Goal: Task Accomplishment & Management: Use online tool/utility

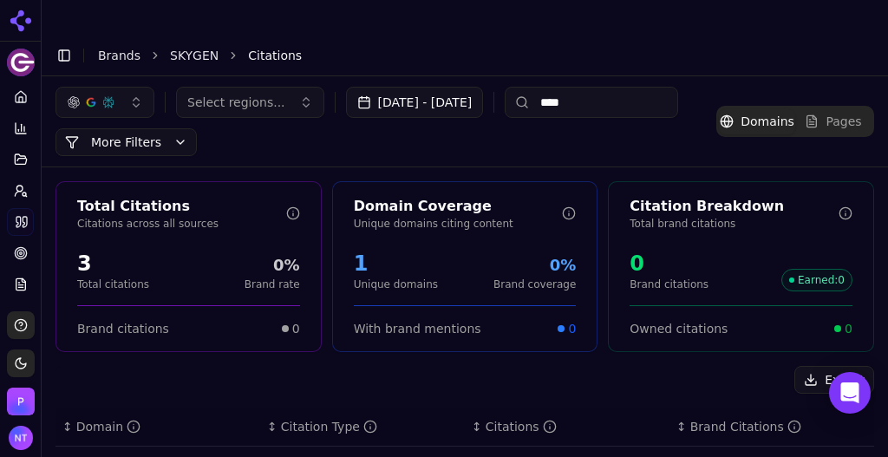
click at [170, 47] on link "SKYGEN" at bounding box center [194, 55] width 49 height 17
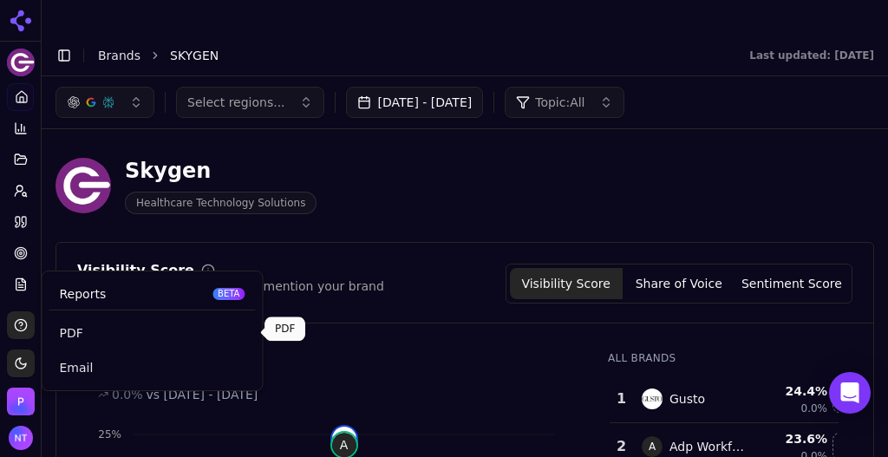
click at [76, 342] on link "PDF" at bounding box center [152, 332] width 206 height 31
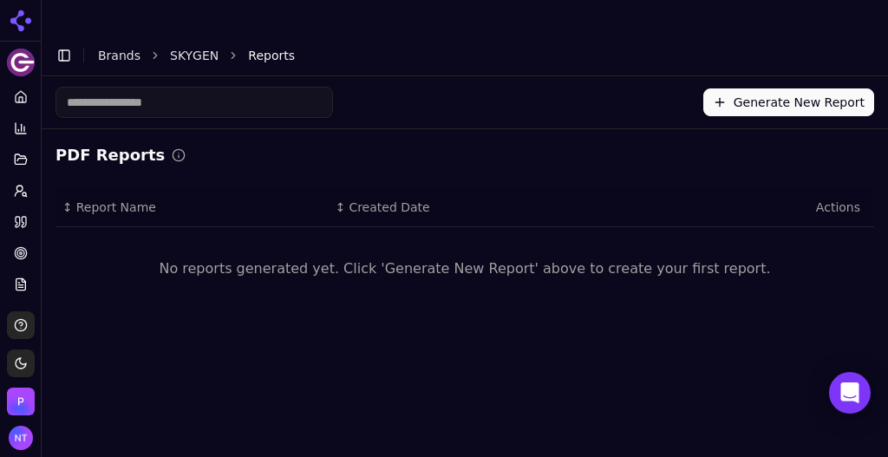
click at [801, 88] on button "Generate New Report" at bounding box center [788, 102] width 171 height 28
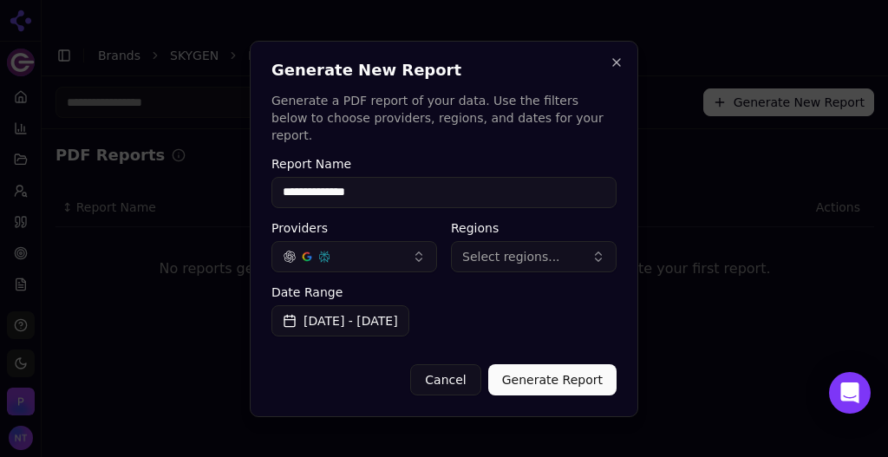
type input "**********"
click at [555, 377] on button "Generate Report" at bounding box center [552, 379] width 128 height 31
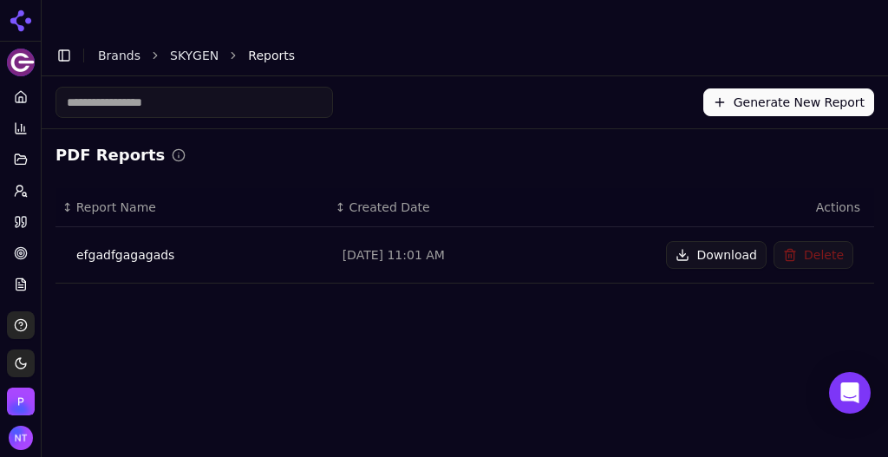
click at [720, 241] on button "Download" at bounding box center [716, 255] width 101 height 28
click at [760, 83] on div "Generate New Report" at bounding box center [465, 102] width 847 height 52
click at [760, 88] on button "Generate New Report" at bounding box center [788, 102] width 171 height 28
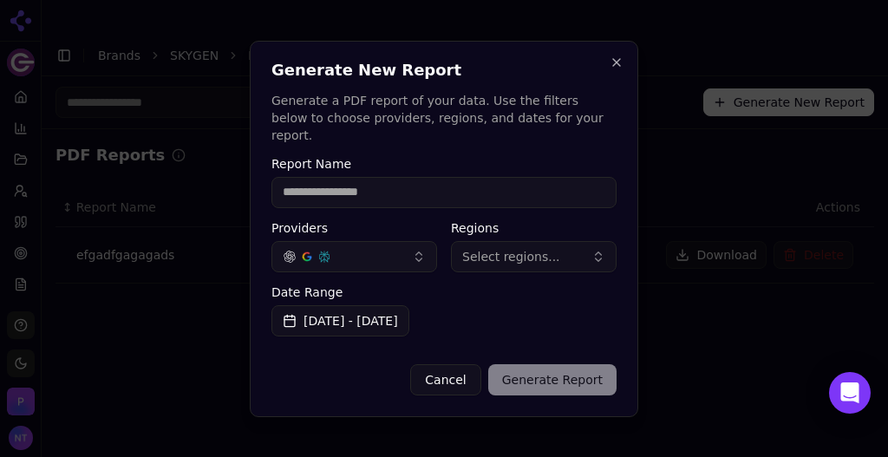
click at [368, 318] on button "[DATE] - [DATE]" at bounding box center [341, 320] width 138 height 31
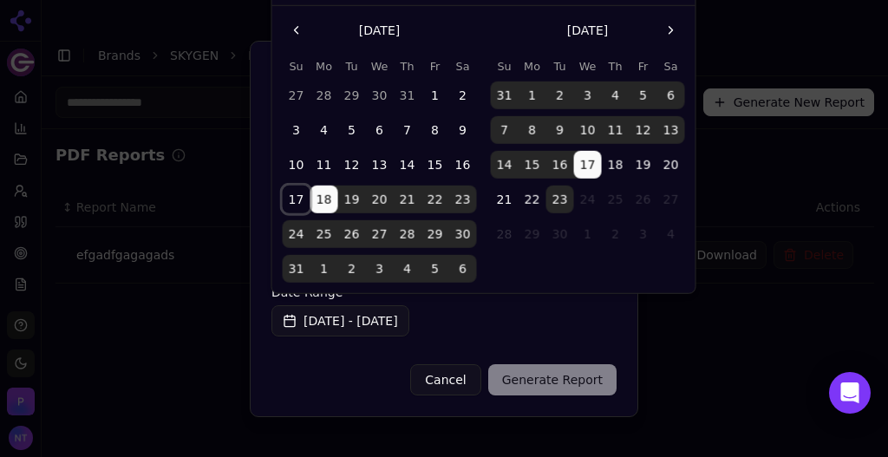
click at [309, 208] on button "17" at bounding box center [297, 200] width 28 height 28
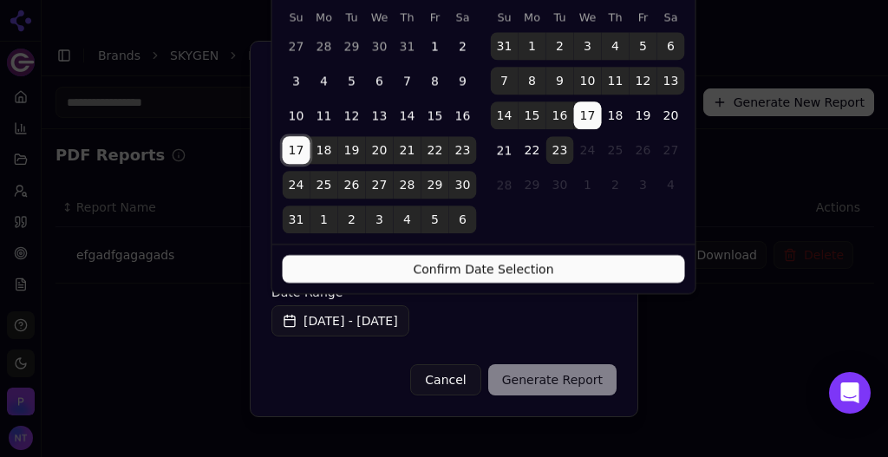
click at [569, 157] on button "23" at bounding box center [560, 150] width 28 height 28
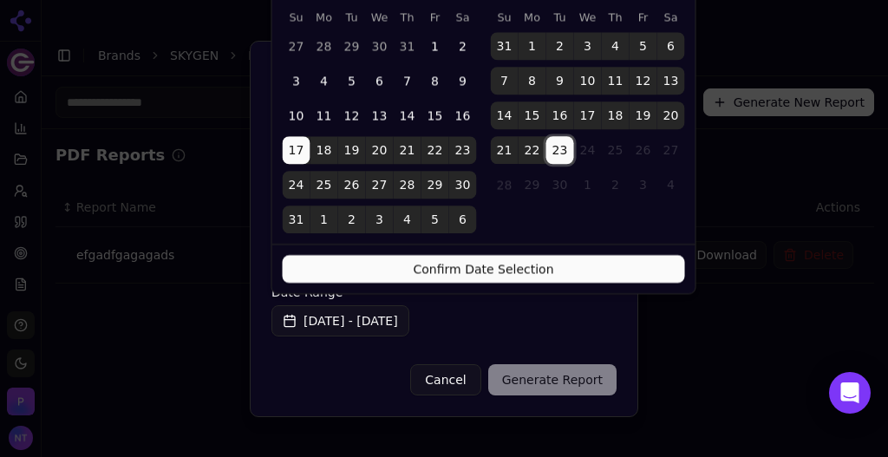
click at [532, 275] on button "Confirm Date Selection" at bounding box center [484, 269] width 402 height 28
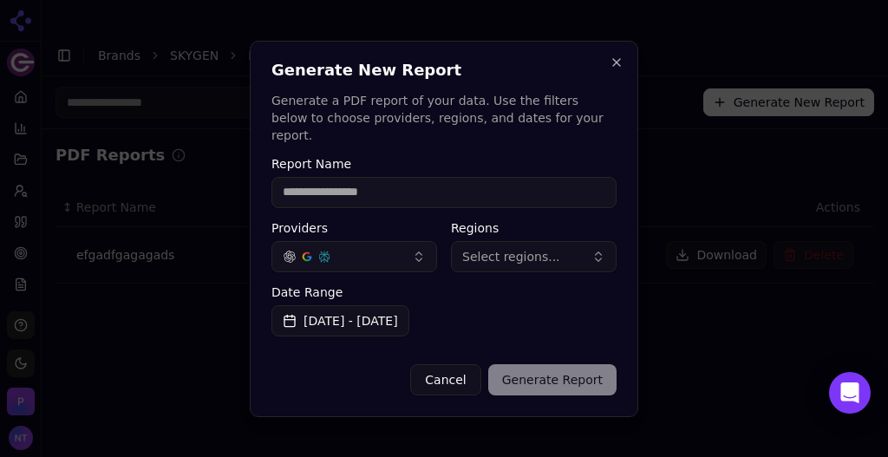
click at [419, 189] on input "Report Name" at bounding box center [444, 192] width 345 height 31
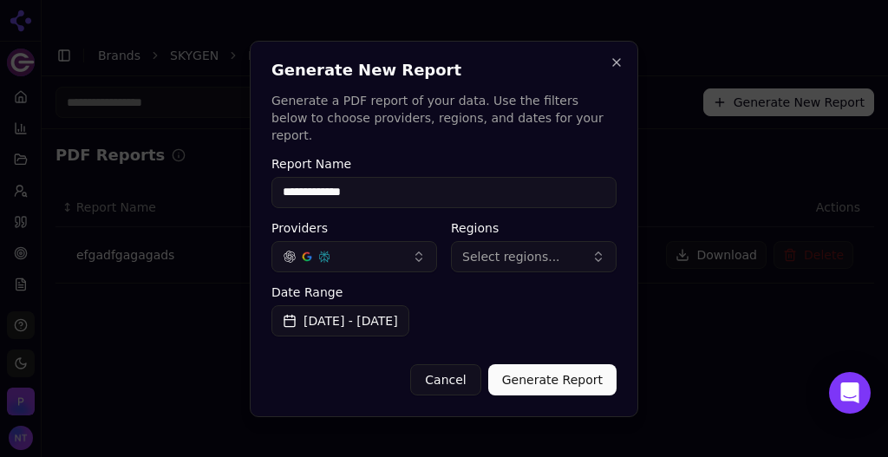
type input "**********"
click at [583, 370] on button "Generate Report" at bounding box center [552, 379] width 128 height 31
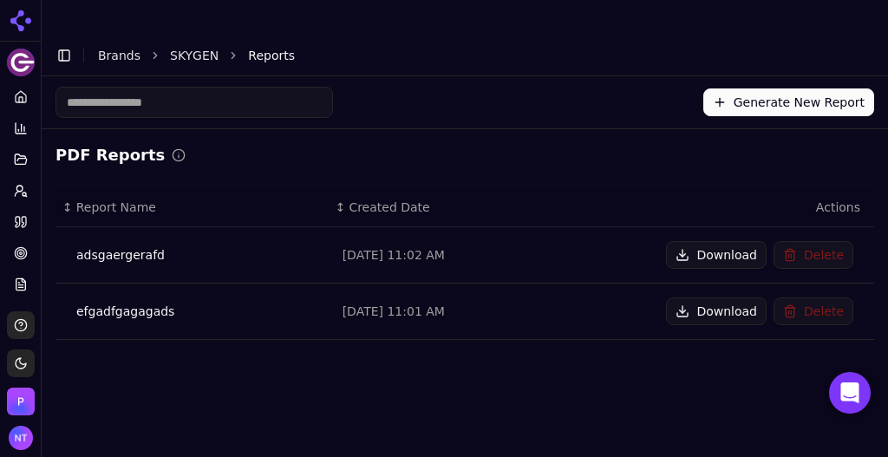
click at [723, 241] on button "Download" at bounding box center [716, 255] width 101 height 28
click at [726, 241] on button "Download" at bounding box center [716, 255] width 101 height 28
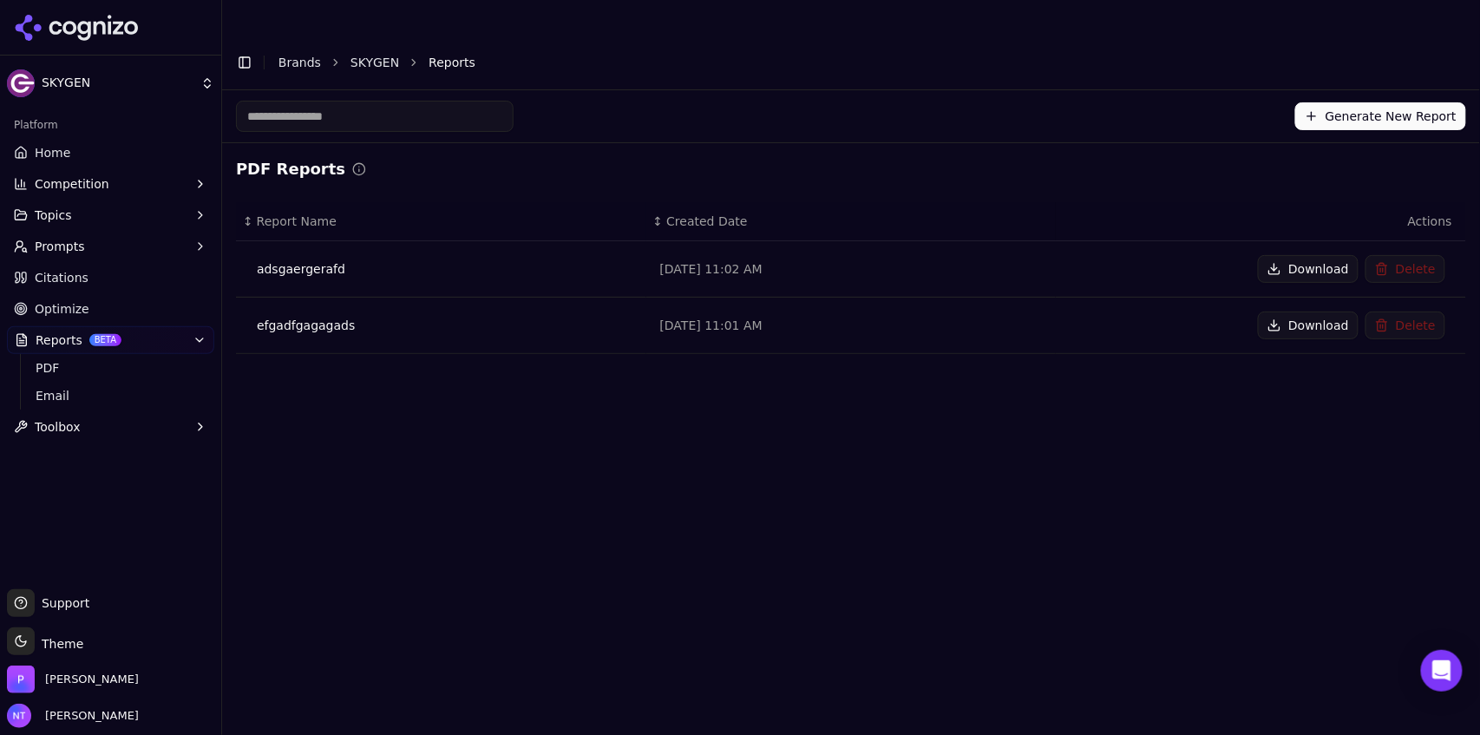
click at [297, 56] on link "Brands" at bounding box center [299, 63] width 43 height 14
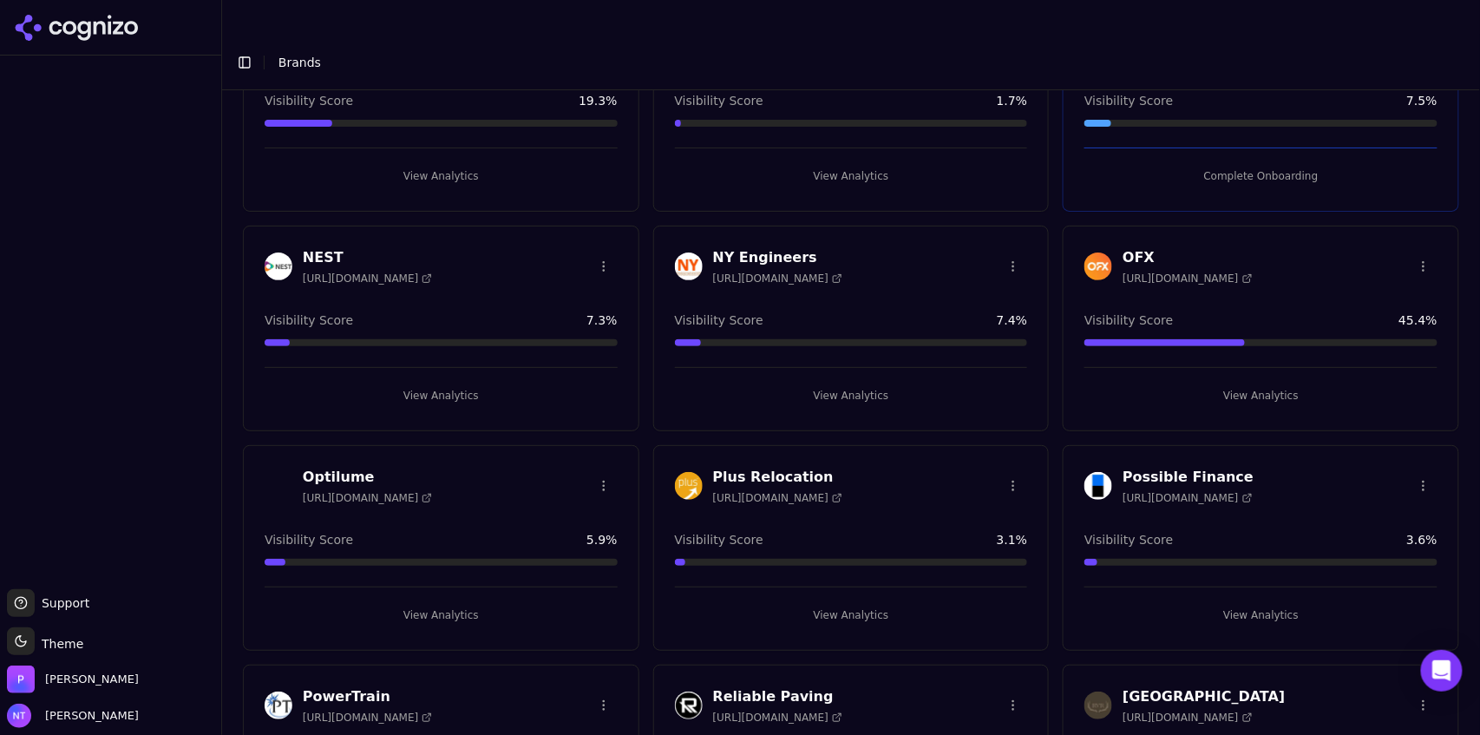
scroll to position [2346, 0]
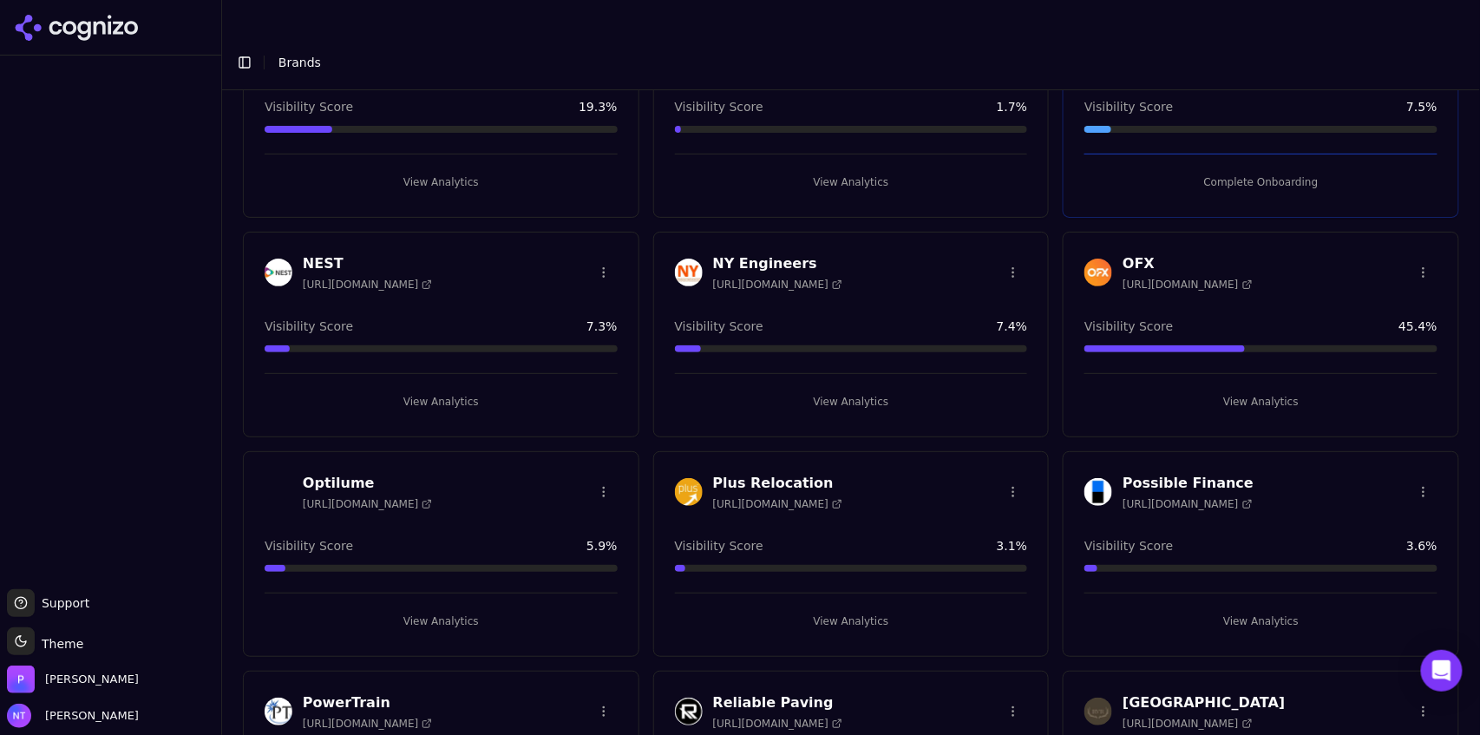
click at [887, 456] on button "View Analytics" at bounding box center [1260, 621] width 353 height 28
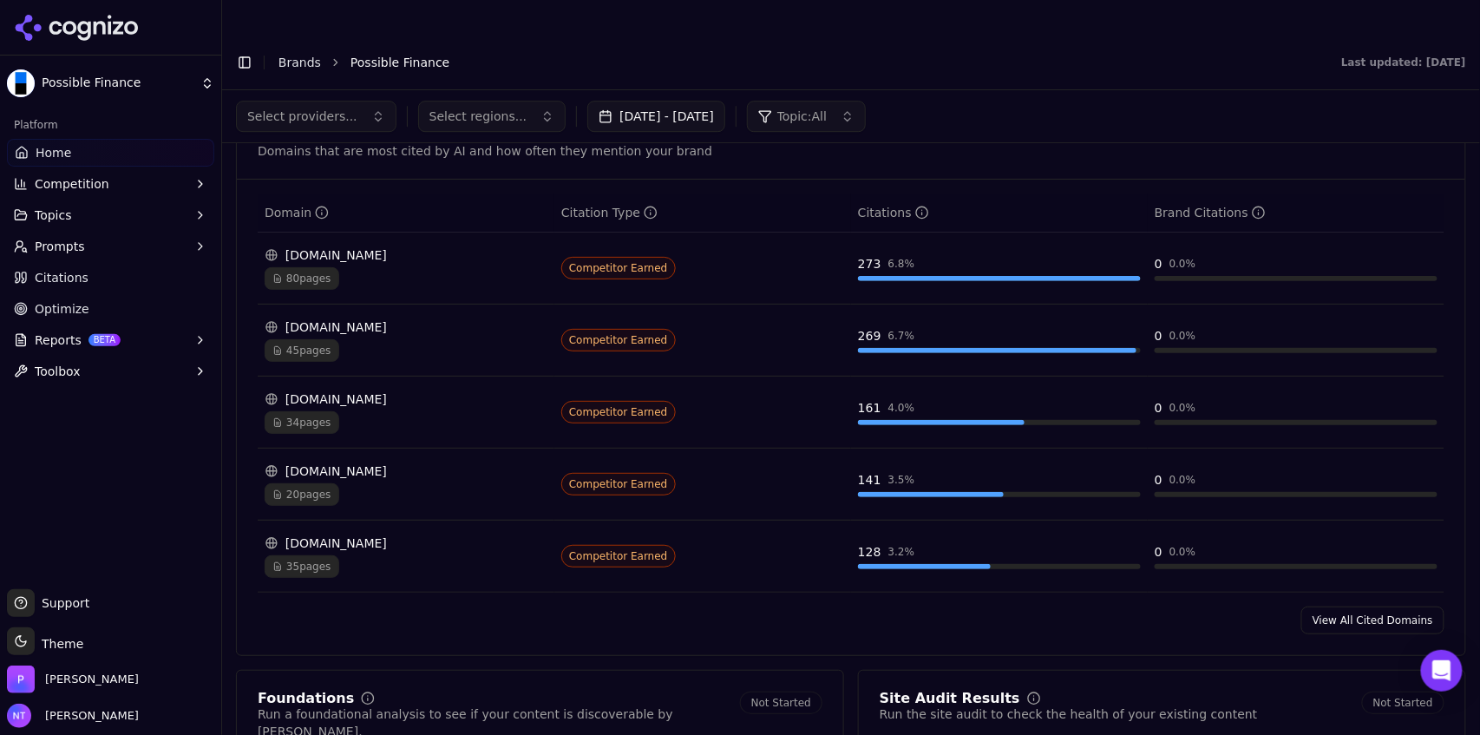
scroll to position [1796, 0]
click at [887, 456] on link "View All Cited Domains" at bounding box center [1372, 622] width 143 height 28
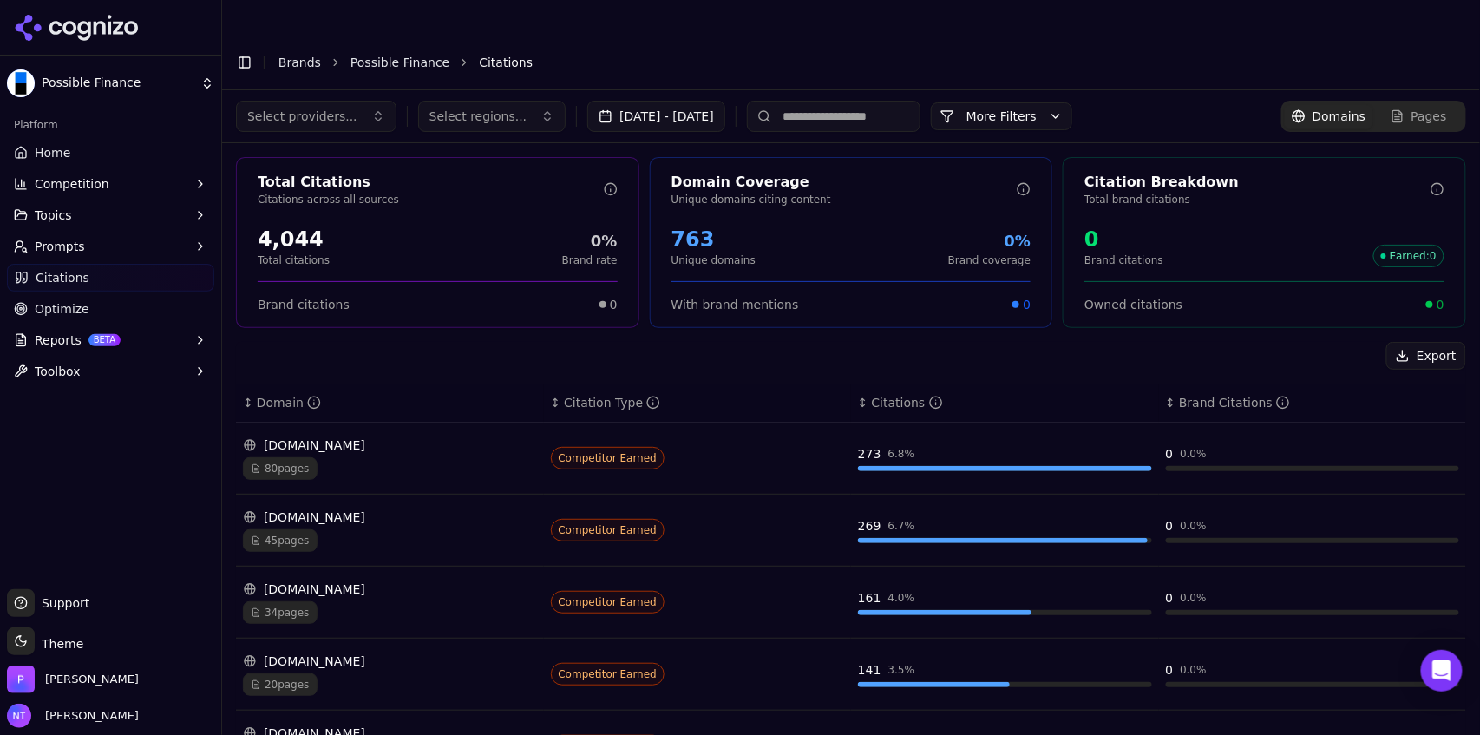
click at [887, 102] on button "More Filters" at bounding box center [1001, 116] width 141 height 28
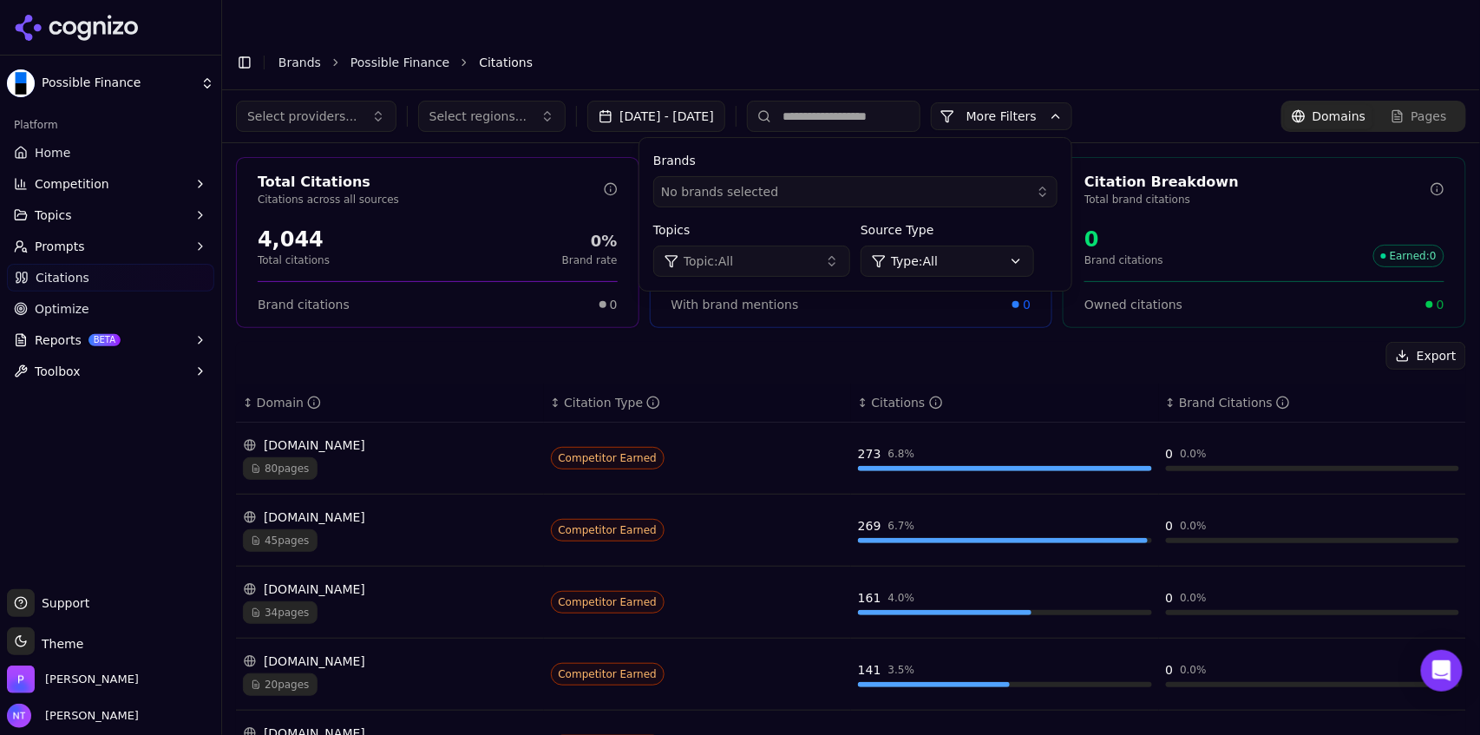
click at [887, 90] on div "Select providers... Select regions... [DATE] - [DATE] More More Filters Brands …" at bounding box center [851, 116] width 1258 height 52
click at [311, 56] on link "Brands" at bounding box center [299, 63] width 43 height 14
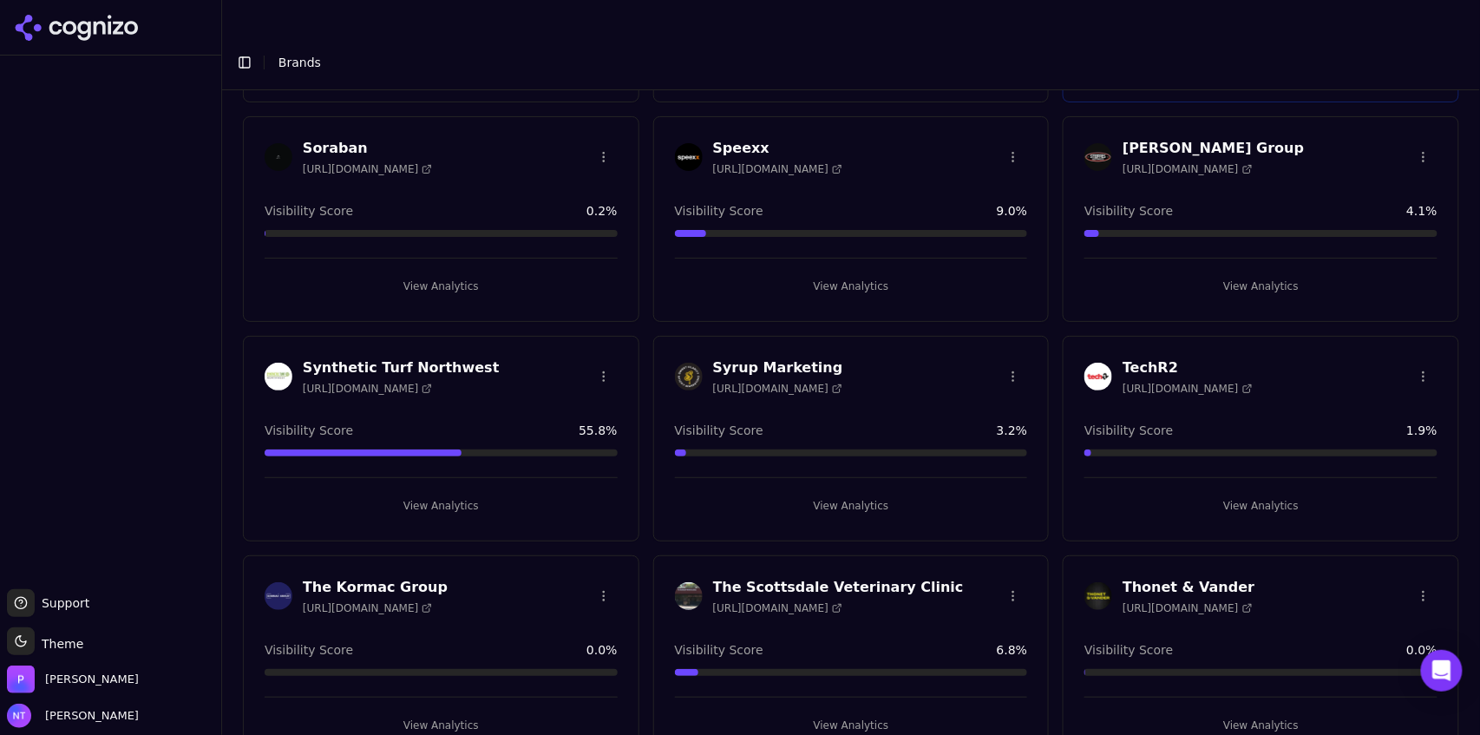
scroll to position [3604, 0]
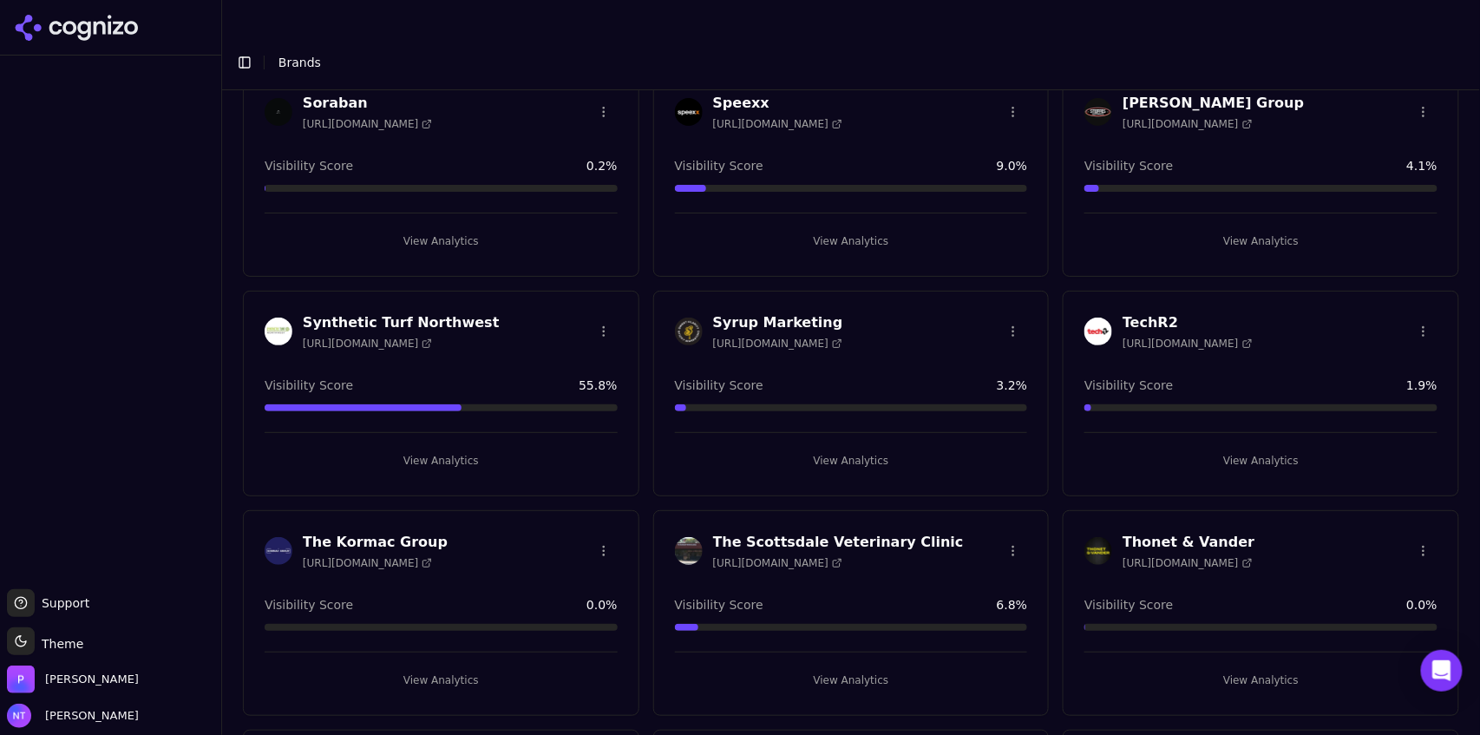
click at [849, 447] on button "View Analytics" at bounding box center [851, 461] width 353 height 28
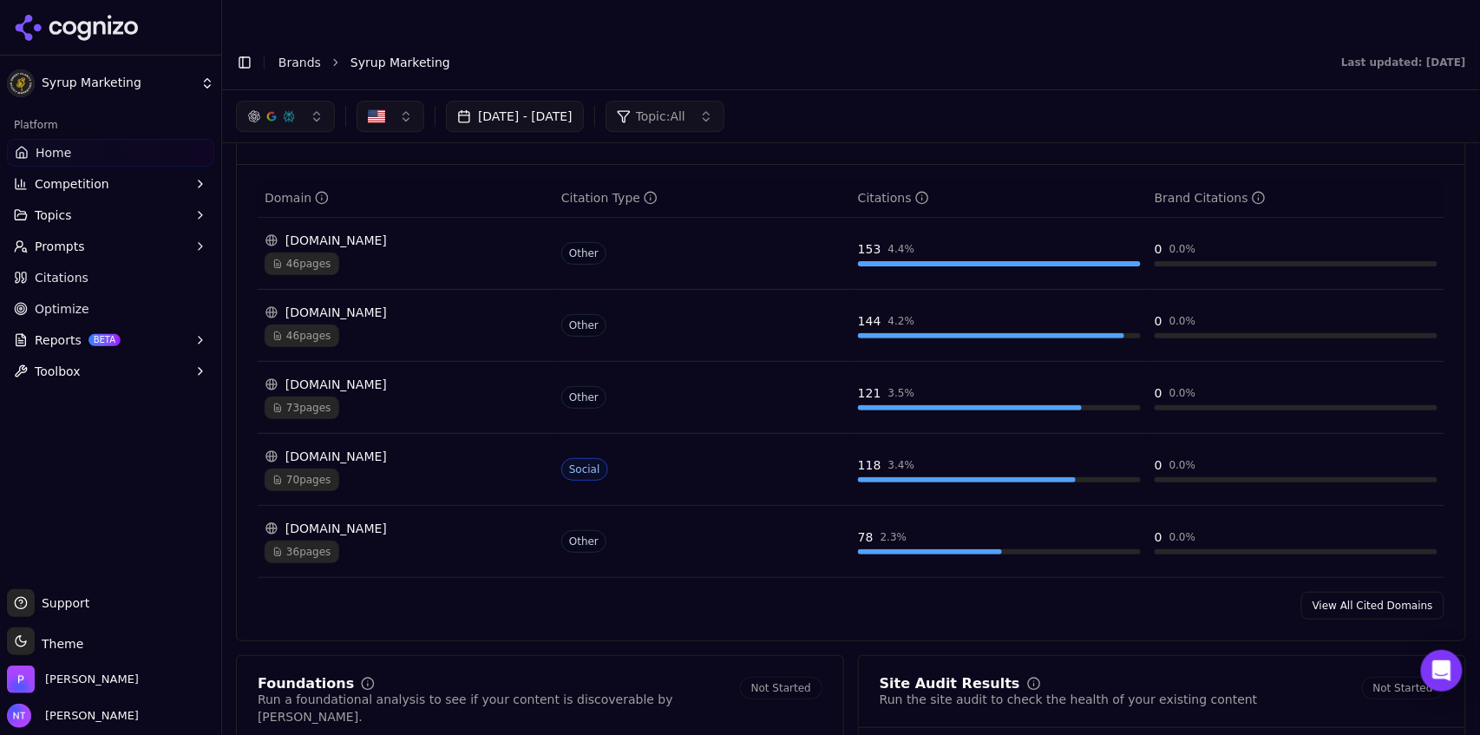
scroll to position [1740, 0]
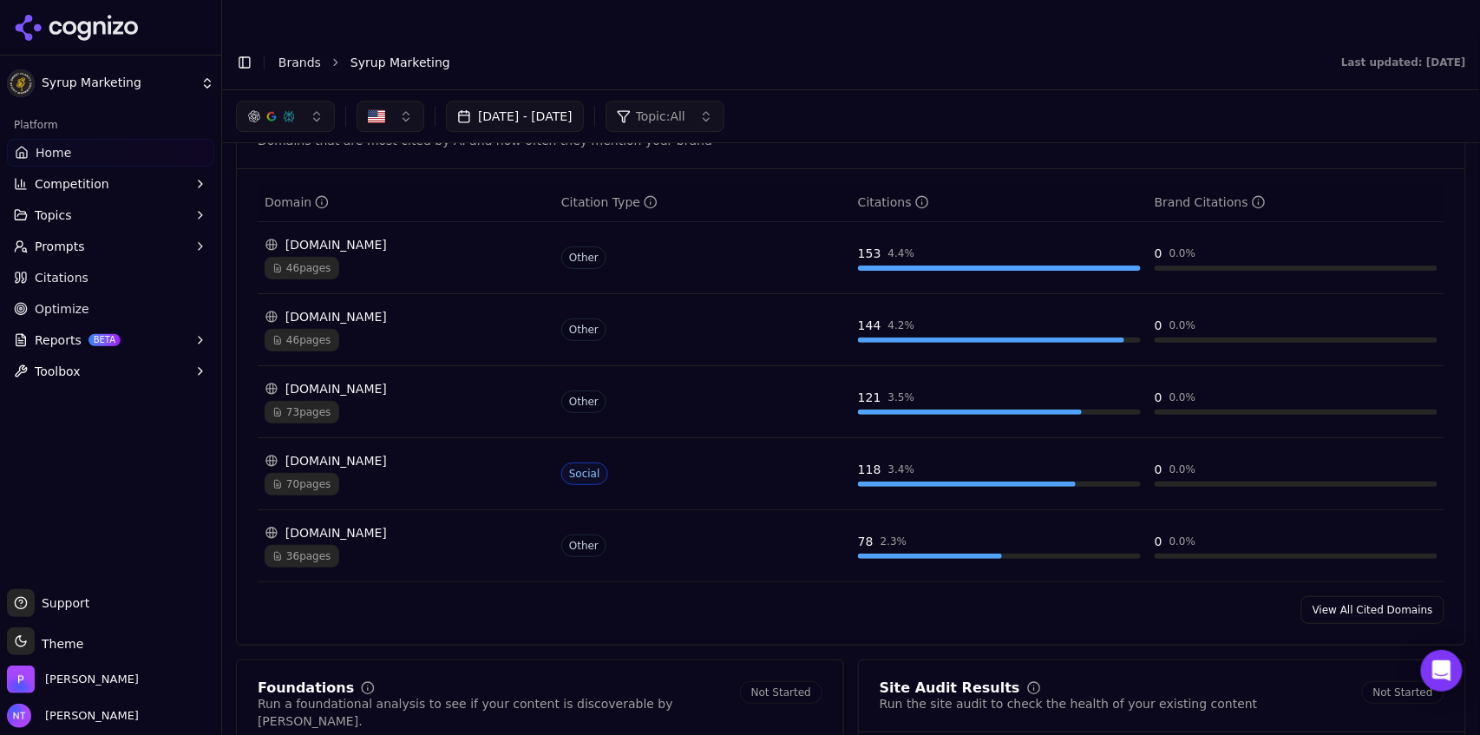
click at [887, 456] on link "View All Cited Domains" at bounding box center [1372, 610] width 143 height 28
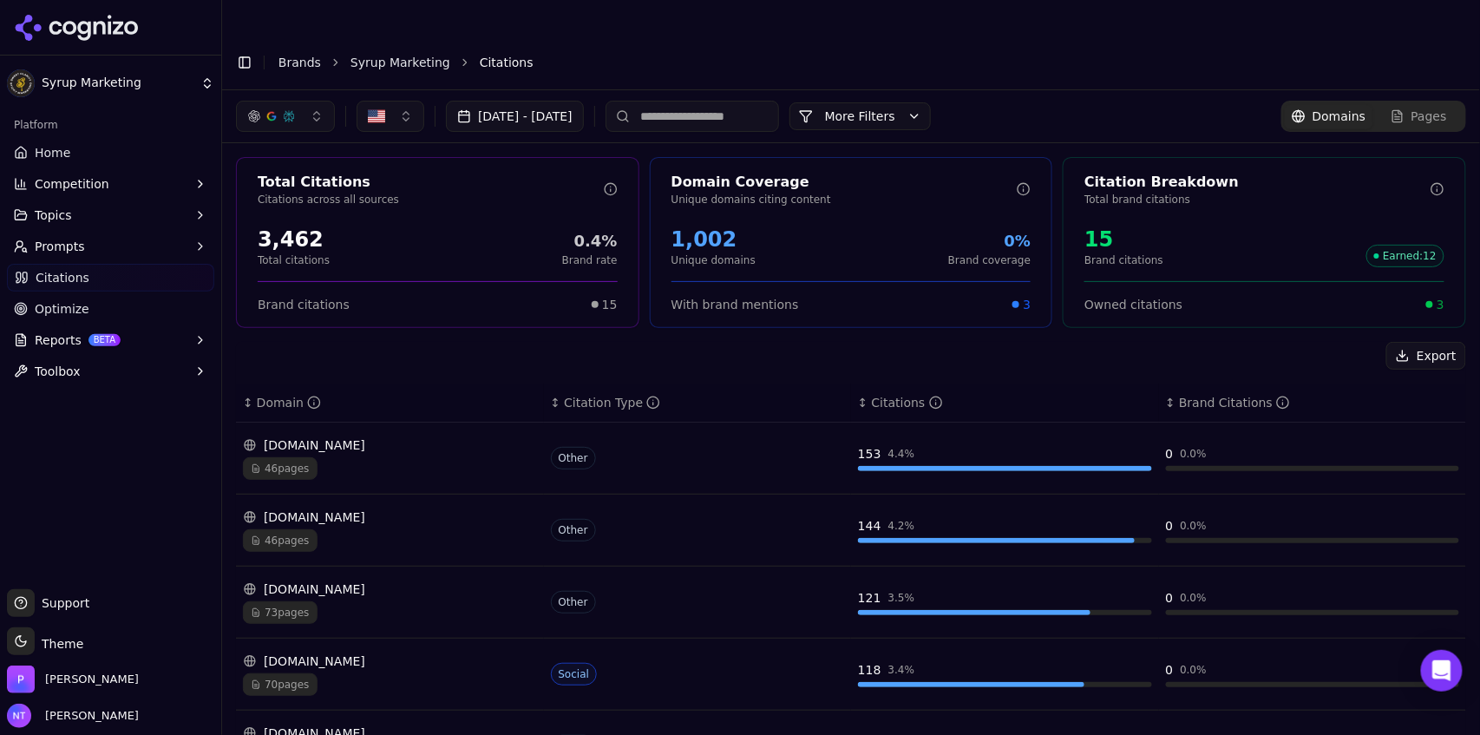
click at [766, 101] on input at bounding box center [691, 116] width 173 height 31
type input "****"
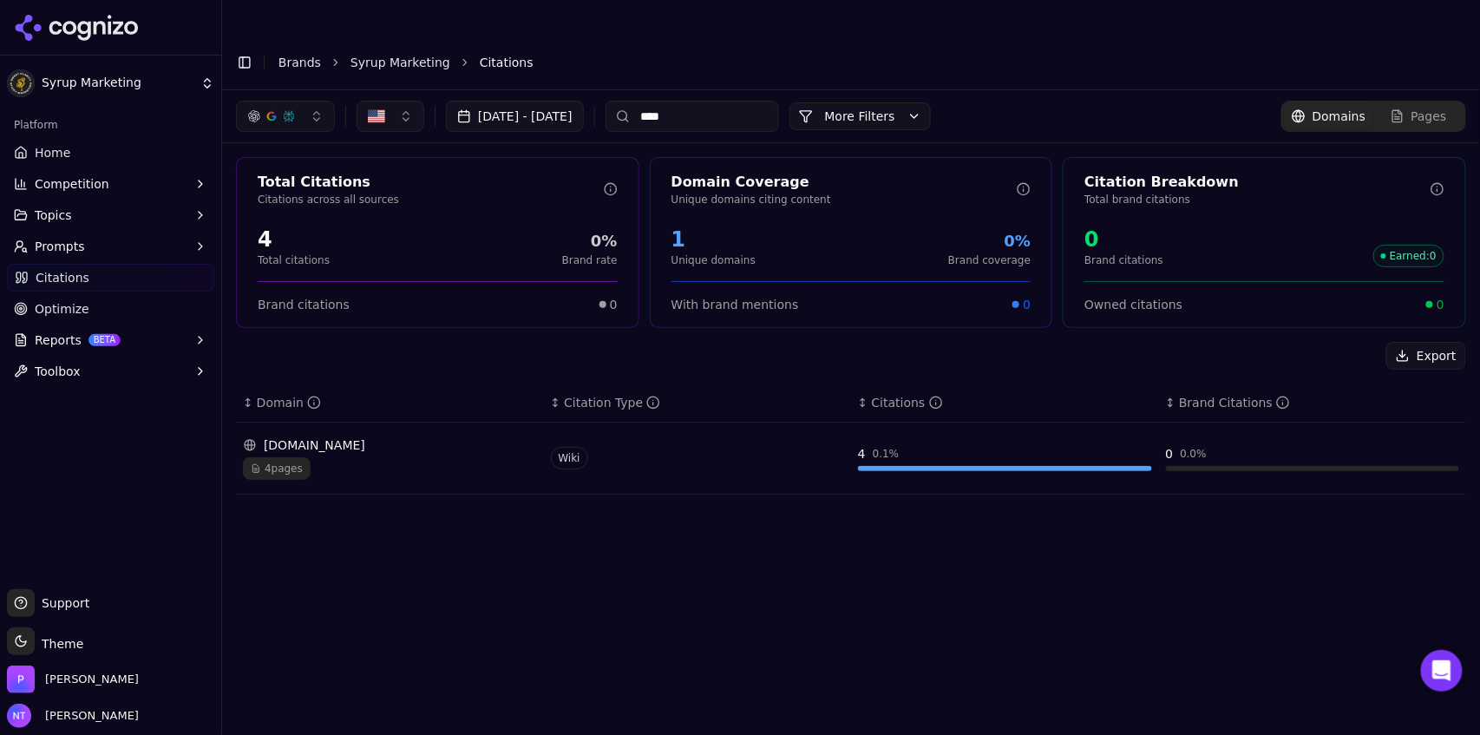
click at [762, 101] on input "****" at bounding box center [691, 116] width 173 height 31
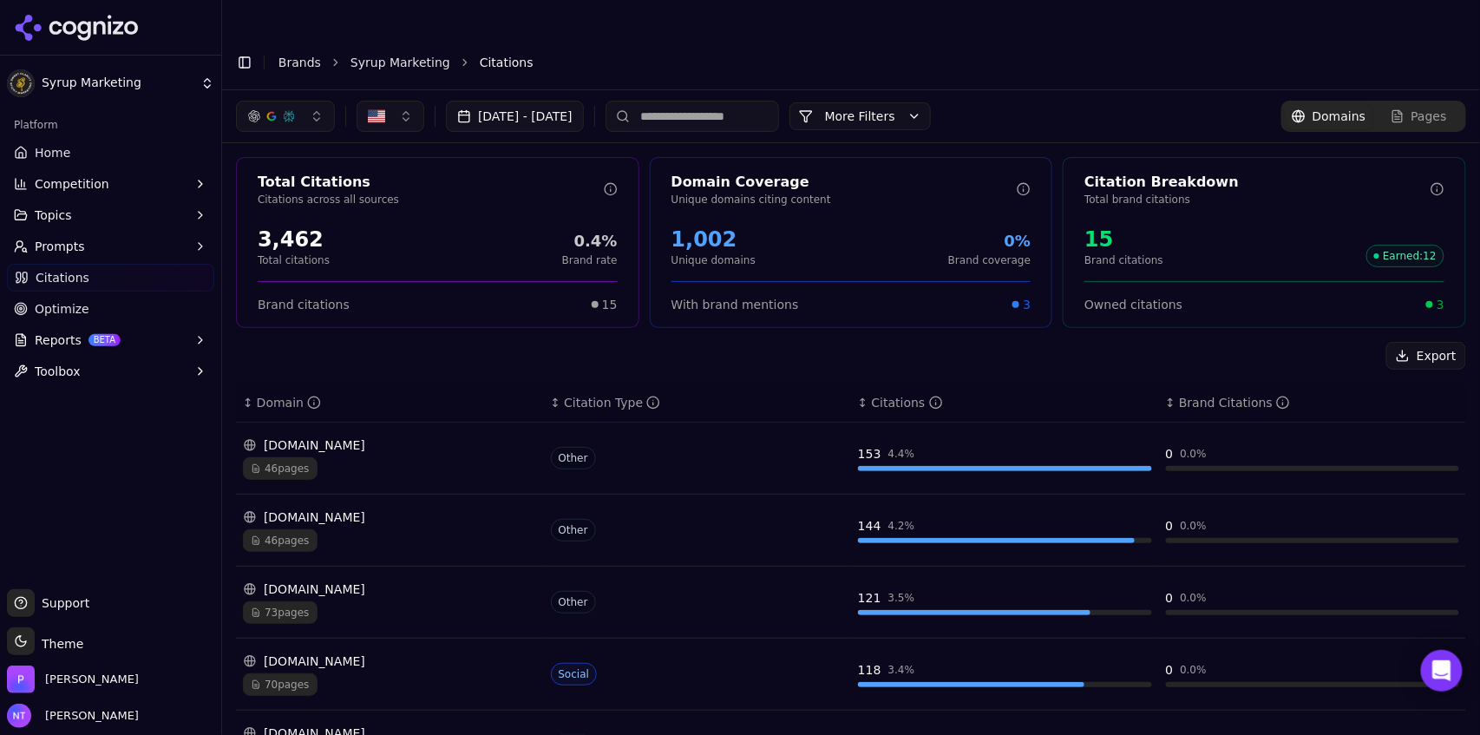
click at [298, 56] on link "Brands" at bounding box center [299, 63] width 43 height 14
